Goal: Transaction & Acquisition: Purchase product/service

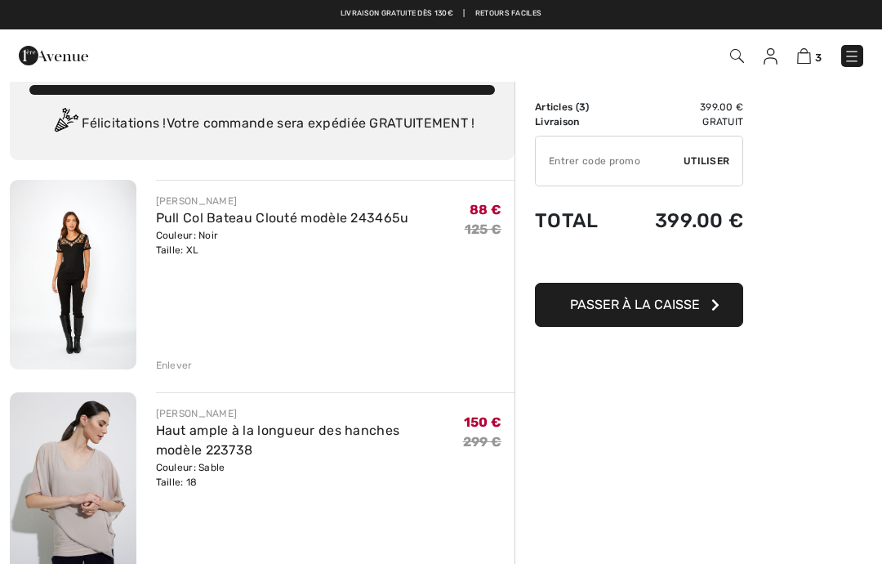
scroll to position [33, 0]
click at [175, 363] on div "Enlever" at bounding box center [174, 366] width 37 height 15
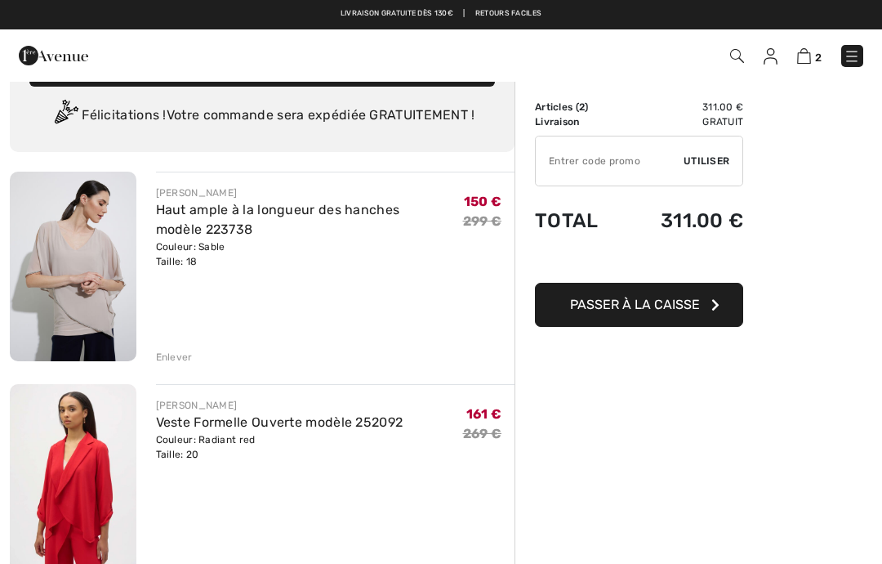
scroll to position [41, 0]
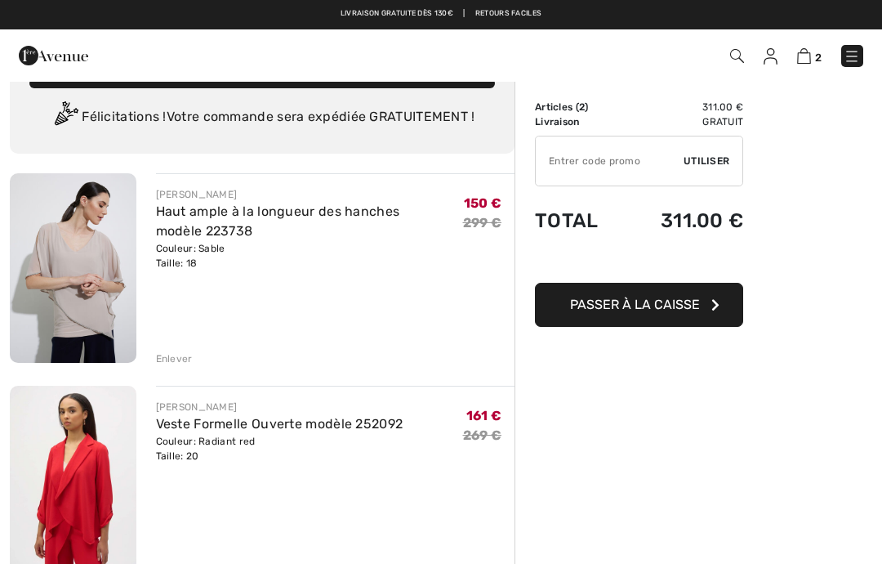
click at [187, 353] on div "Enlever" at bounding box center [174, 358] width 37 height 15
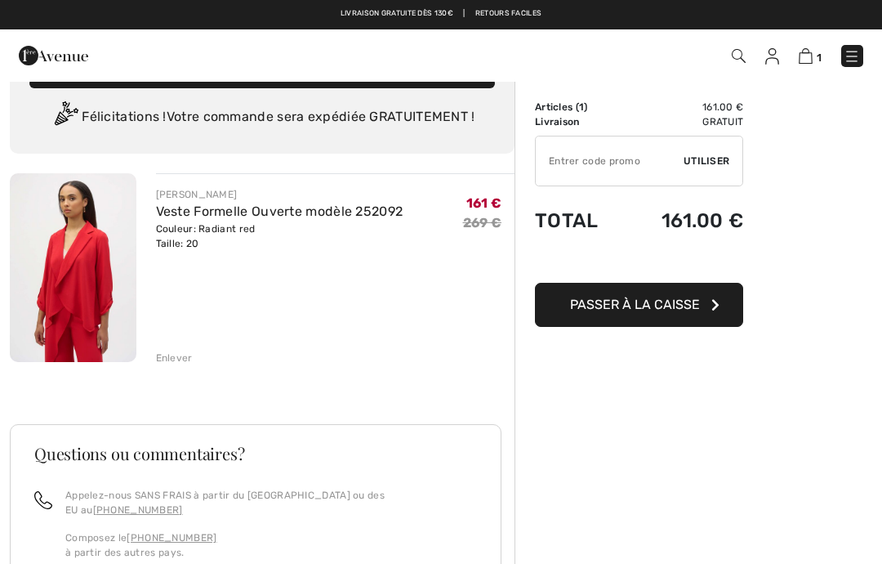
click at [83, 270] on img at bounding box center [73, 267] width 127 height 189
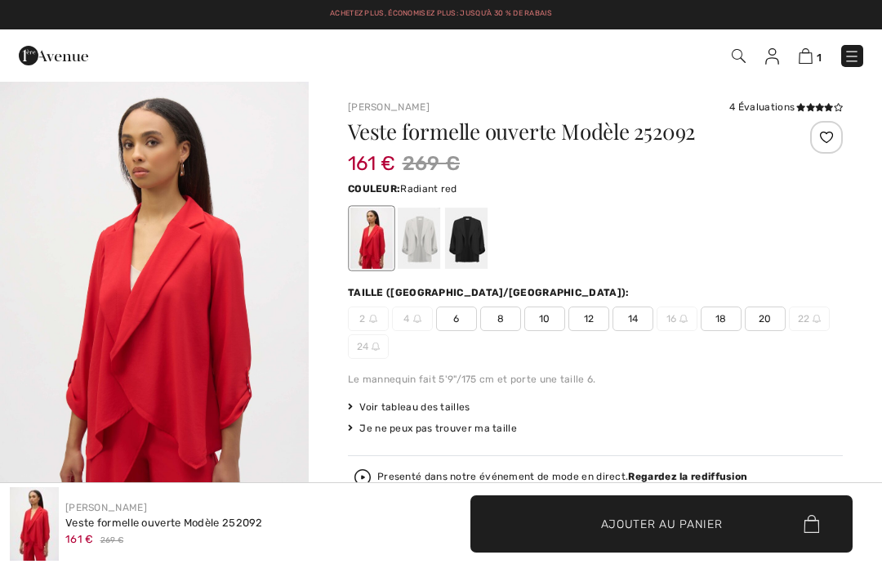
checkbox input "true"
click at [413, 408] on span "Voir tableau des tailles" at bounding box center [409, 406] width 123 height 15
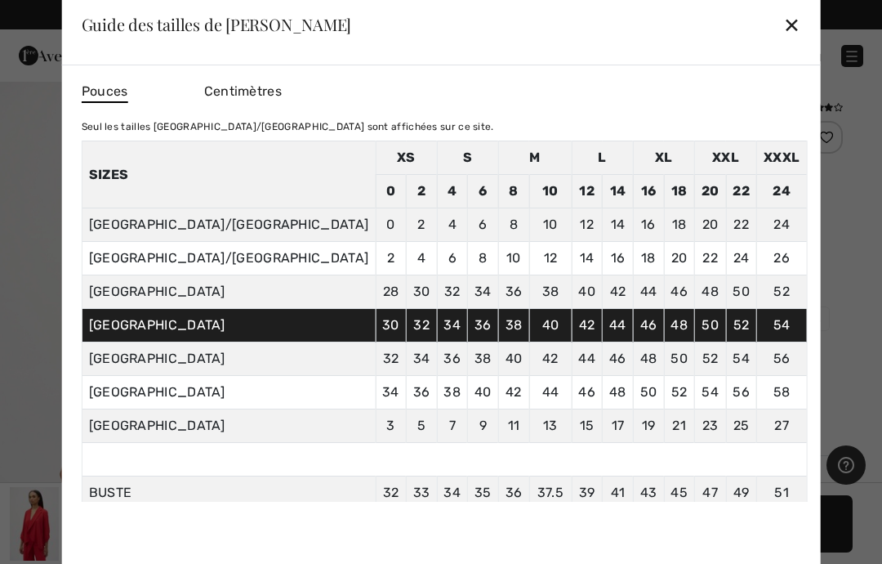
click at [783, 31] on div "✕" at bounding box center [791, 24] width 17 height 34
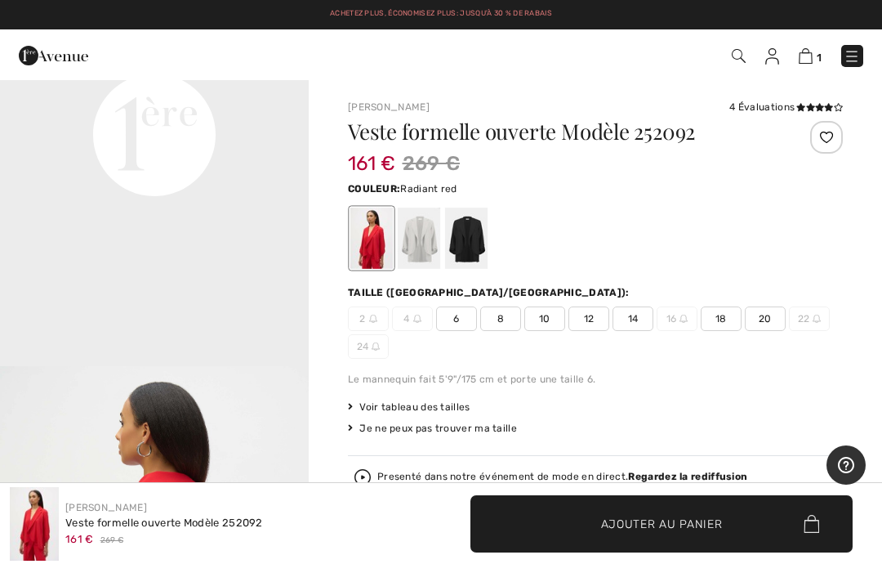
scroll to position [1126, 0]
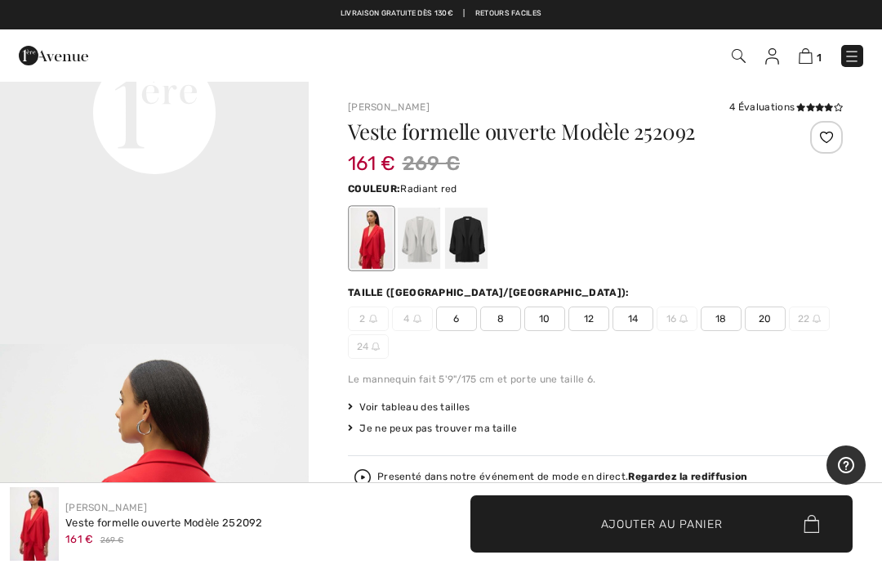
click at [736, 311] on span "18" at bounding box center [721, 318] width 41 height 25
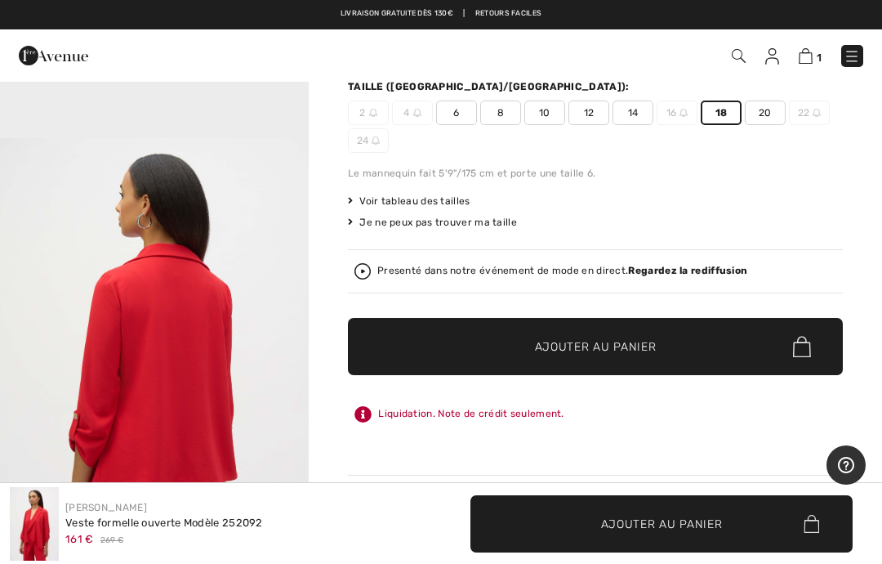
scroll to position [205, 0]
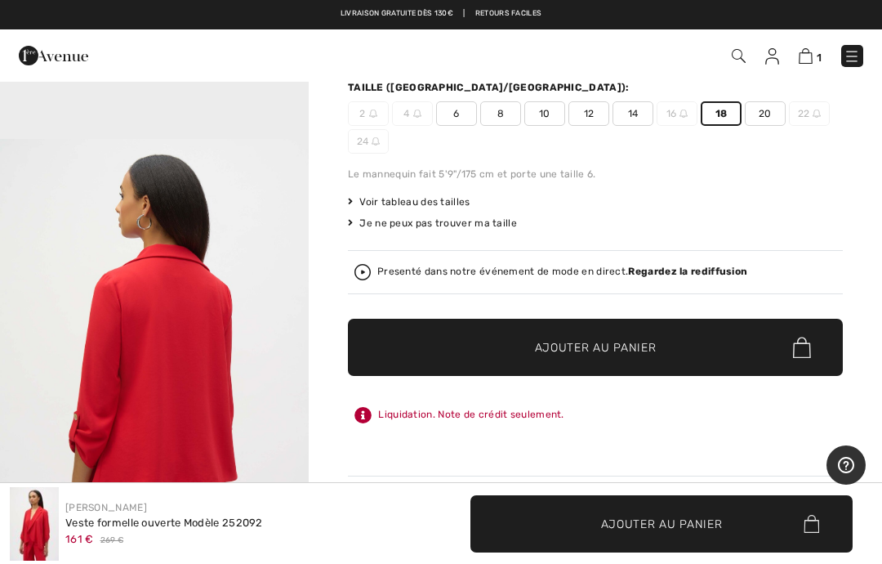
click at [764, 344] on span "✔ Ajouté au panier Ajouter au panier" at bounding box center [595, 347] width 495 height 57
click at [818, 52] on span "2" at bounding box center [818, 57] width 7 height 12
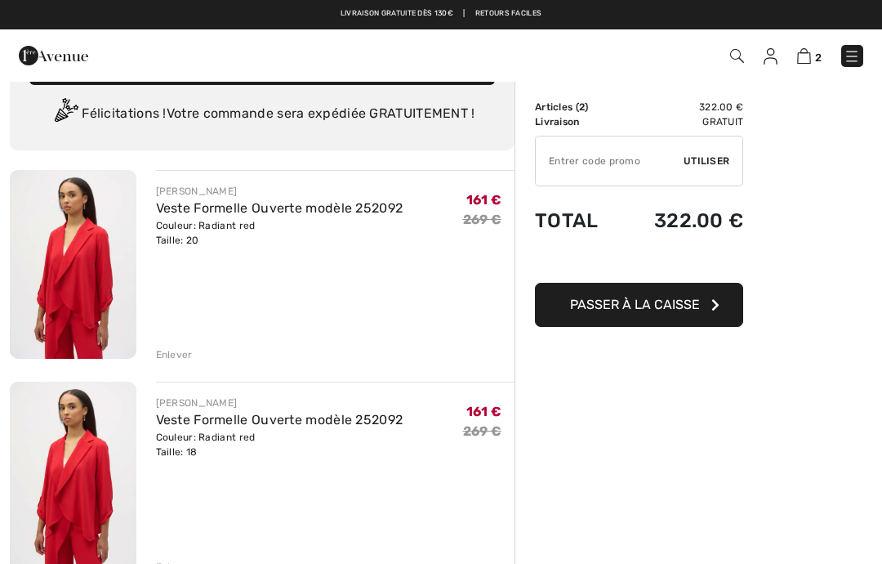
scroll to position [39, 0]
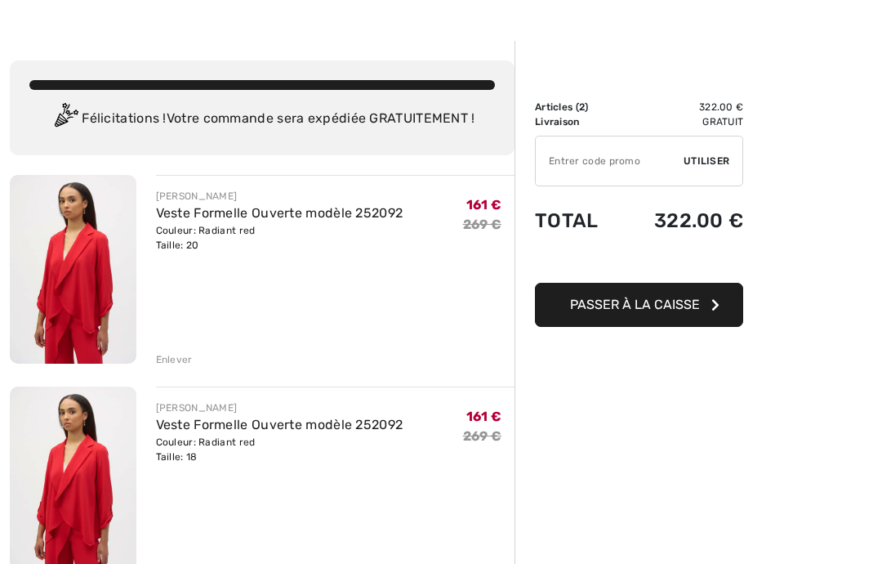
click at [193, 241] on div "Couleur: Radiant red Taille: 20" at bounding box center [280, 237] width 248 height 29
click at [178, 249] on div "Couleur: Radiant red Taille: 20" at bounding box center [280, 237] width 248 height 29
click at [185, 248] on div "Couleur: Radiant red Taille: 20" at bounding box center [280, 237] width 248 height 29
click at [187, 237] on div "Couleur: Radiant red Taille: 20" at bounding box center [280, 237] width 248 height 29
click at [181, 355] on div "Enlever" at bounding box center [174, 359] width 37 height 15
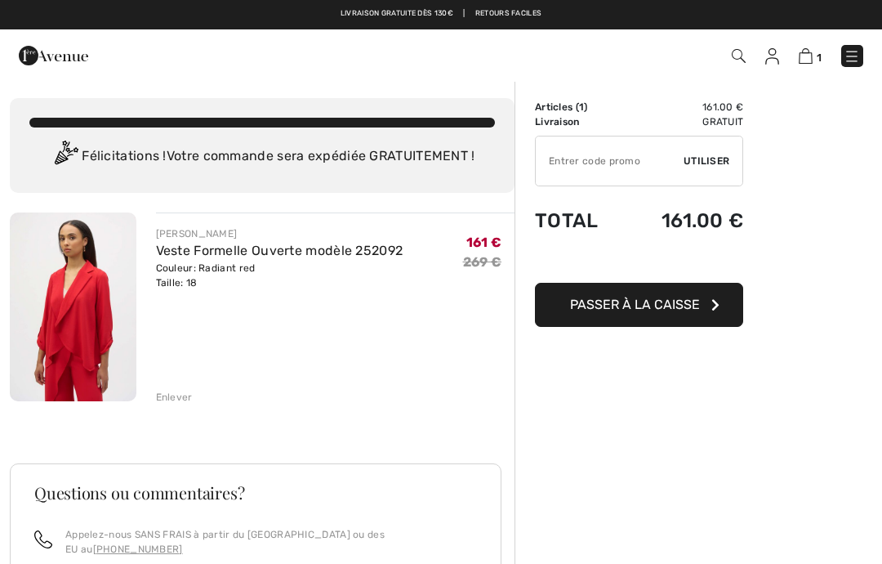
scroll to position [0, 0]
